Goal: Navigation & Orientation: Find specific page/section

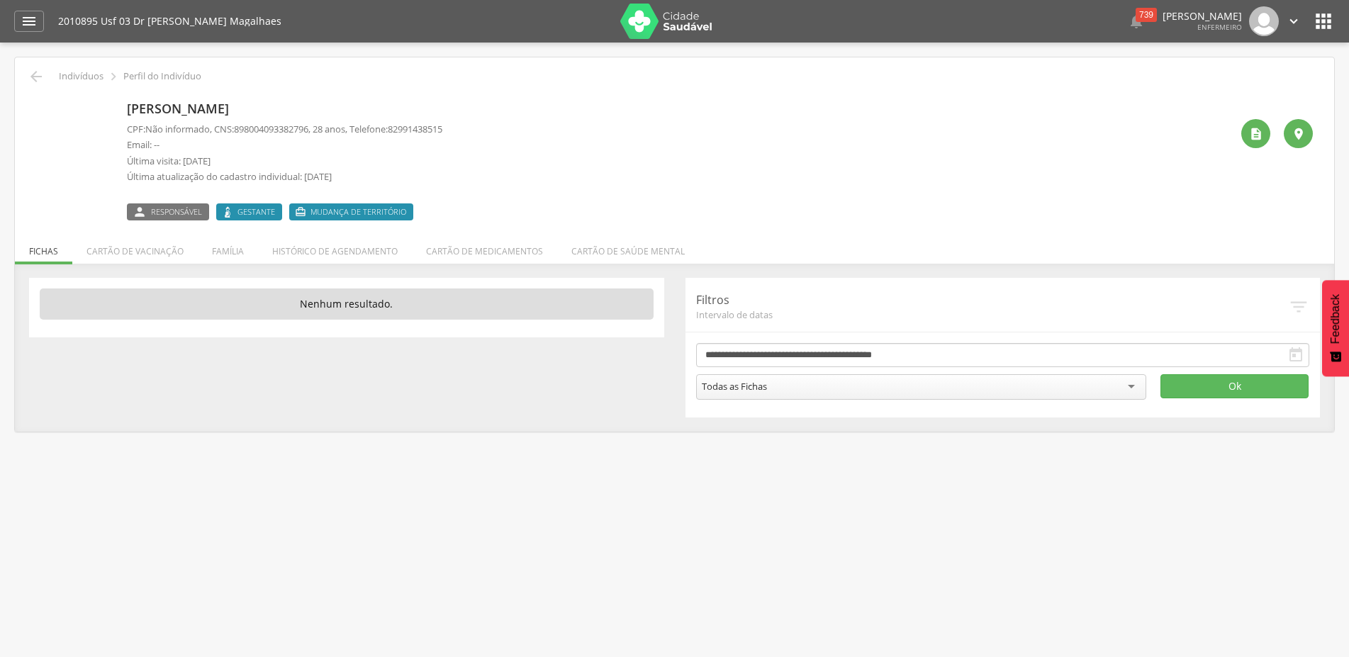
click at [1315, 23] on icon "" at bounding box center [1323, 21] width 23 height 23
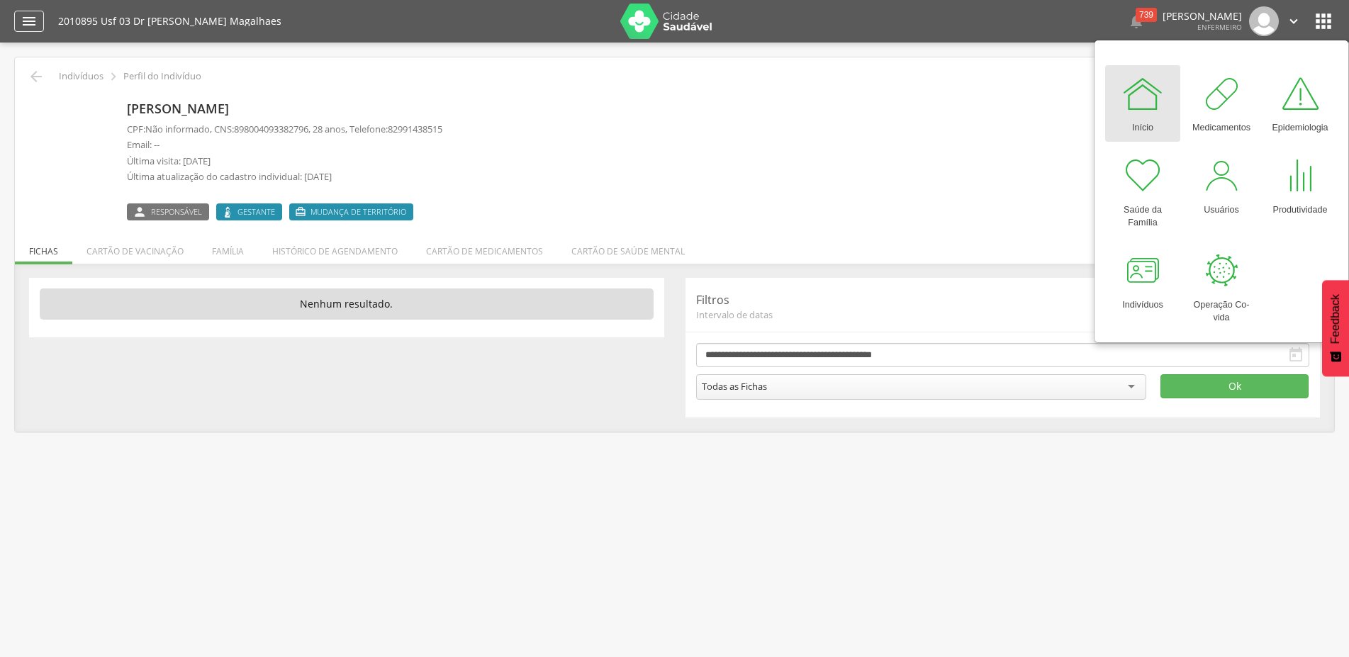
click at [37, 26] on icon "" at bounding box center [29, 21] width 17 height 17
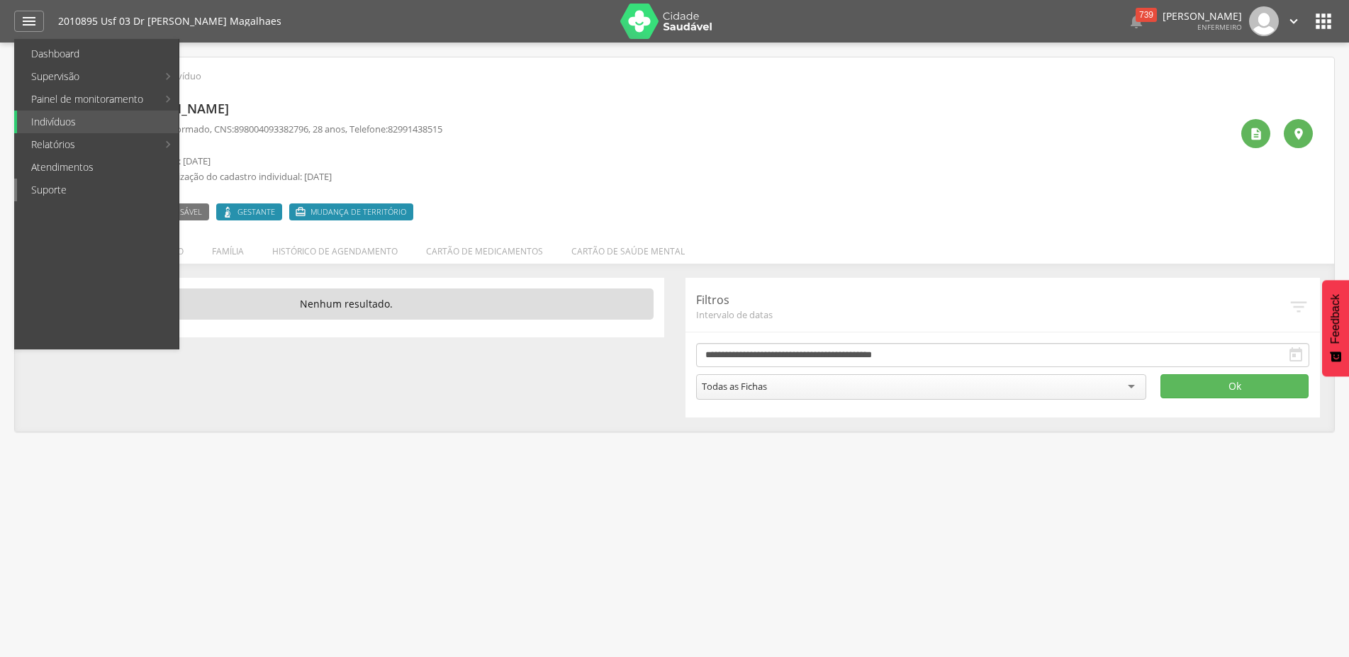
click at [77, 189] on link "Suporte" at bounding box center [98, 190] width 162 height 23
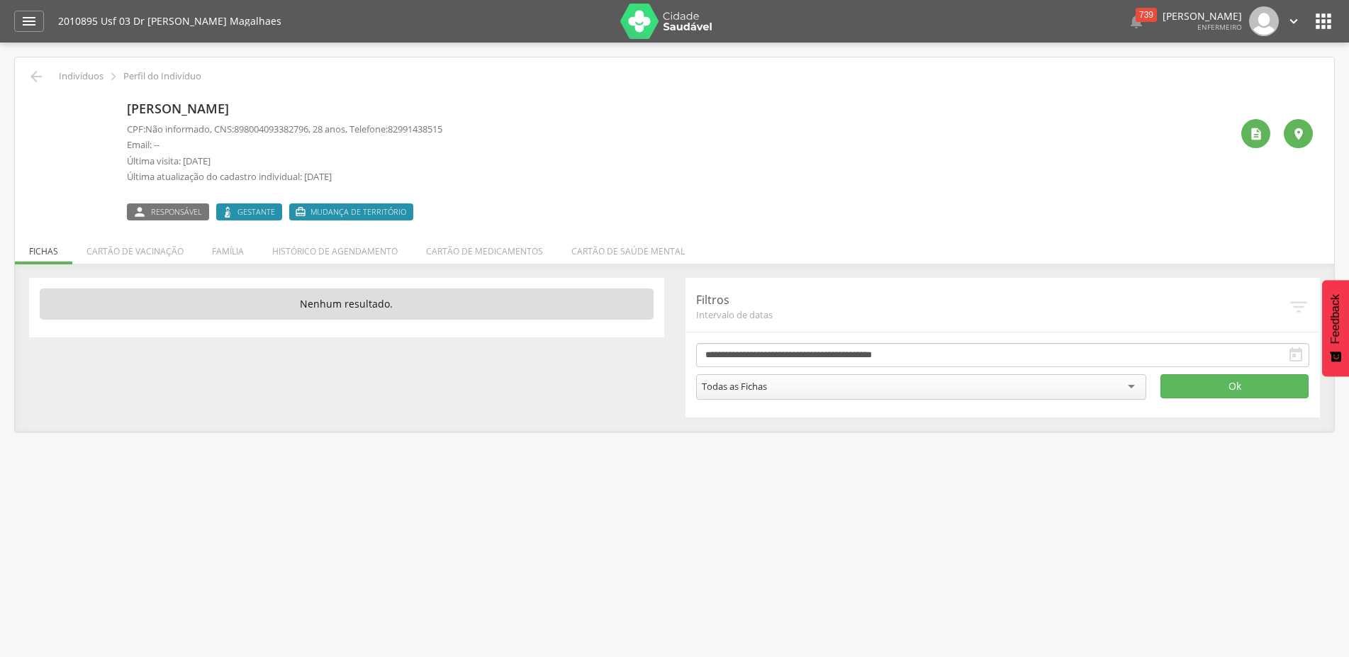
click at [1295, 21] on icon "" at bounding box center [1294, 21] width 16 height 16
click at [1269, 48] on link "Configurações" at bounding box center [1245, 51] width 112 height 18
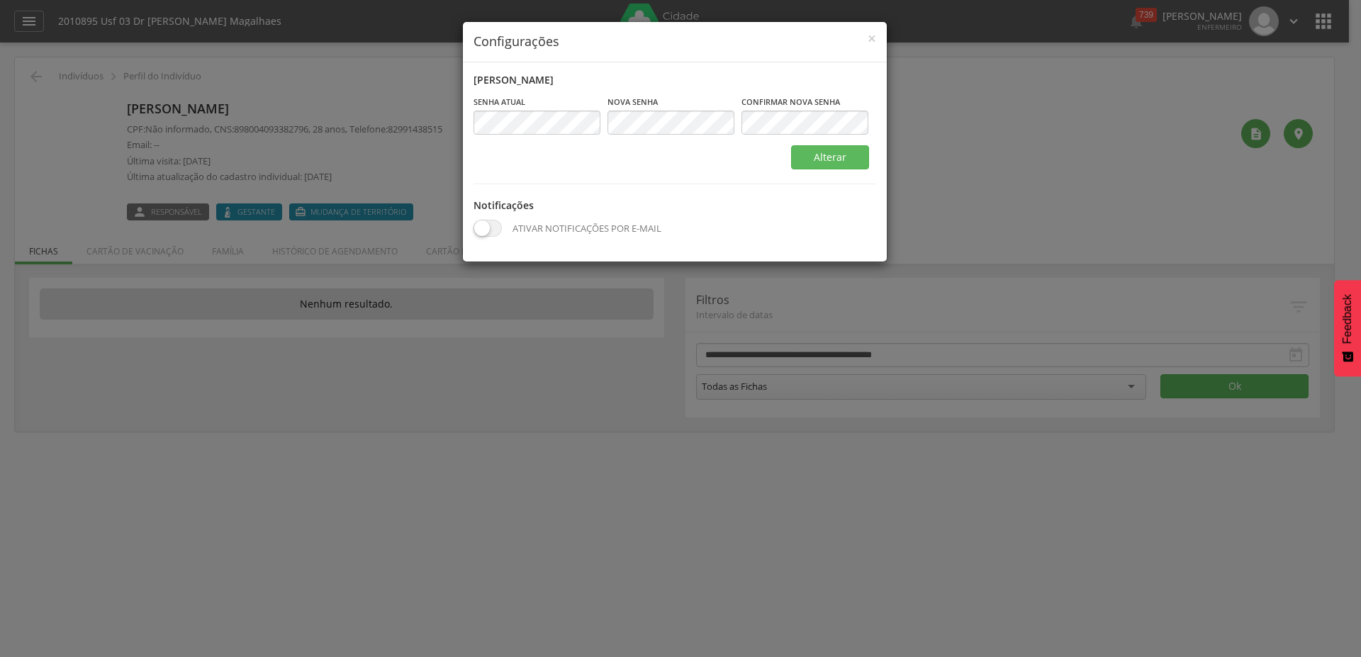
click at [1008, 113] on div "× Configurações Alterar senha Senha atual Campo obrigatório [GEOGRAPHIC_DATA] C…" at bounding box center [680, 328] width 1361 height 657
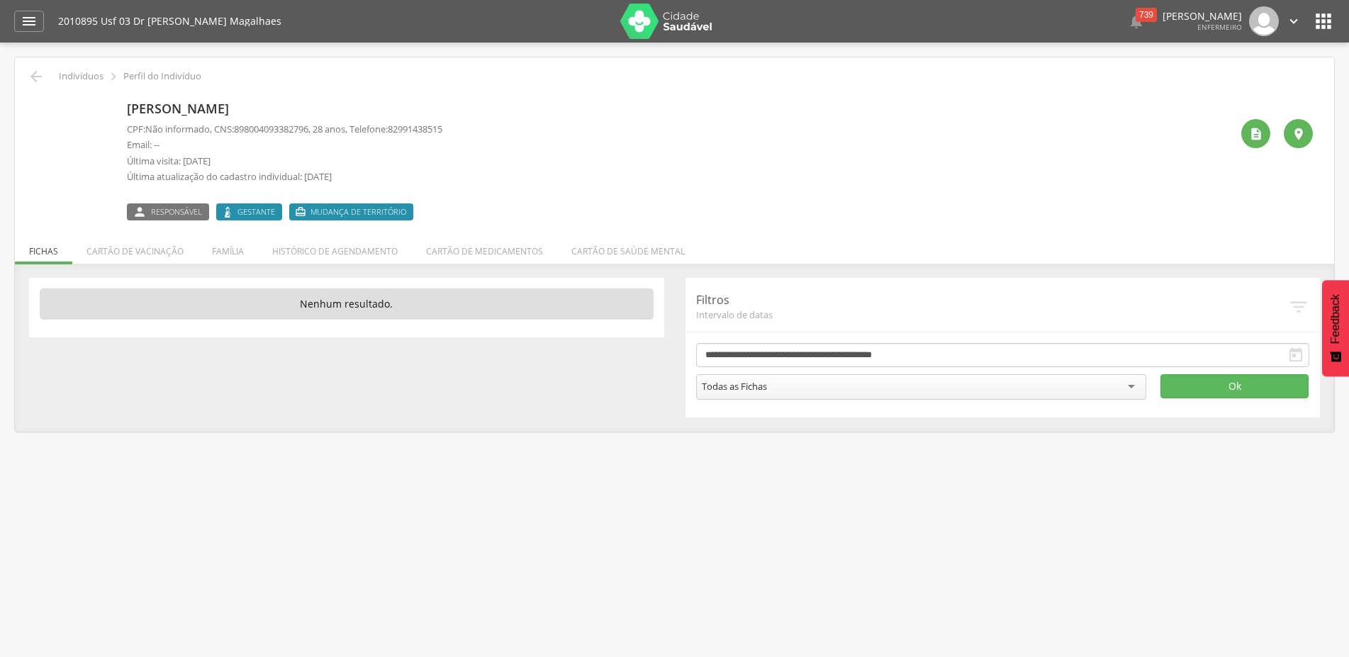
click at [1317, 26] on icon "" at bounding box center [1323, 21] width 23 height 23
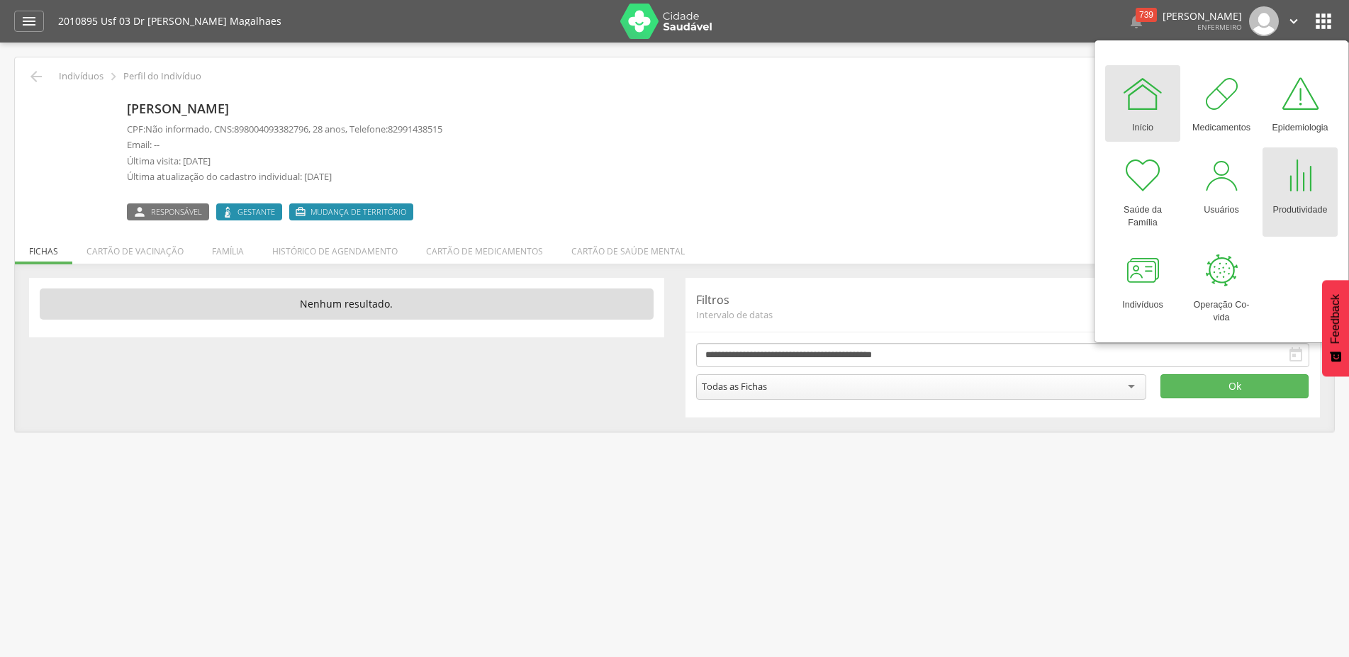
click at [1301, 203] on div "Produtividade" at bounding box center [1299, 207] width 55 height 20
